Goal: Check status: Check status

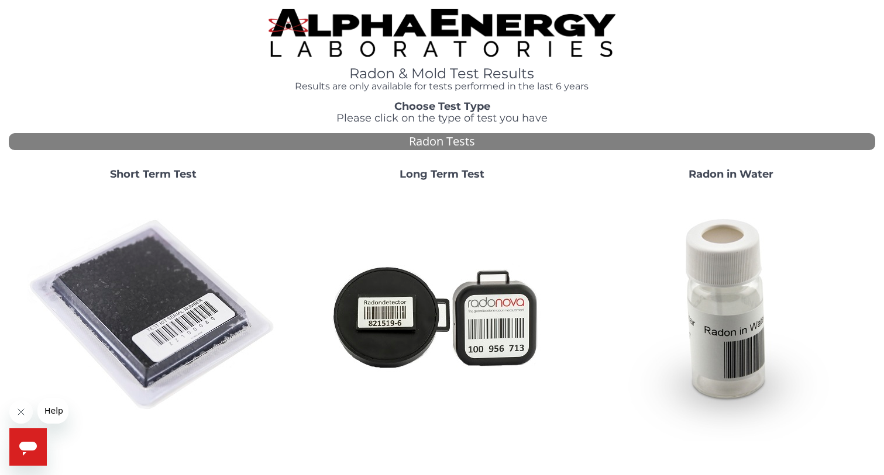
click at [126, 174] on strong "Short Term Test" at bounding box center [153, 174] width 87 height 13
